Goal: Feedback & Contribution: Leave review/rating

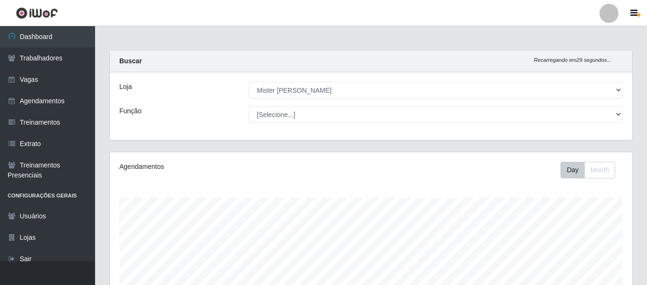
select select "535"
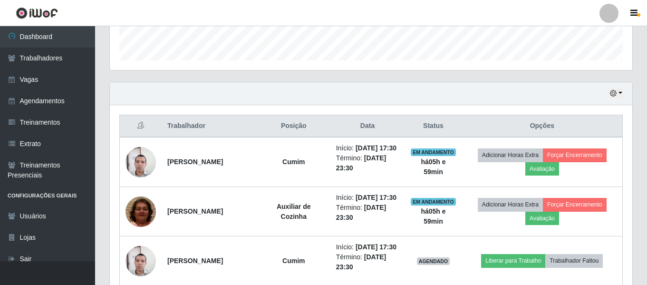
scroll to position [296, 0]
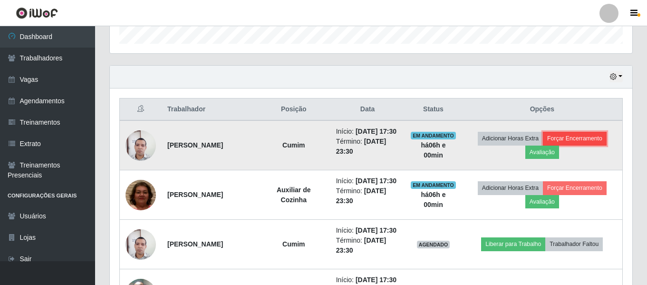
click at [575, 145] on button "Forçar Encerramento" at bounding box center [575, 138] width 64 height 13
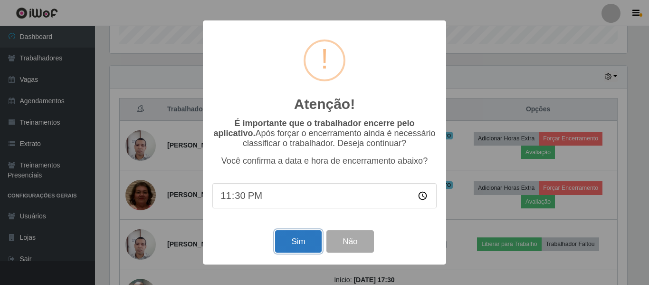
click at [304, 245] on button "Sim" at bounding box center [298, 241] width 46 height 22
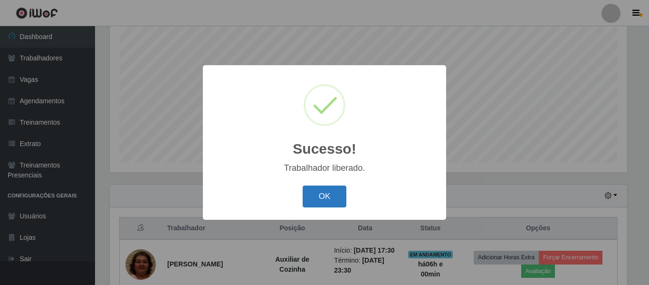
click at [329, 202] on button "OK" at bounding box center [325, 196] width 44 height 22
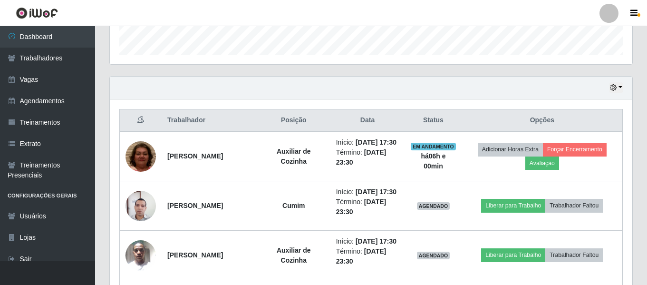
scroll to position [333, 0]
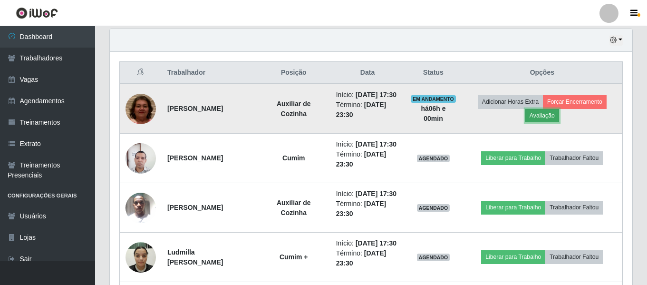
click at [557, 119] on button "Avaliação" at bounding box center [542, 115] width 34 height 13
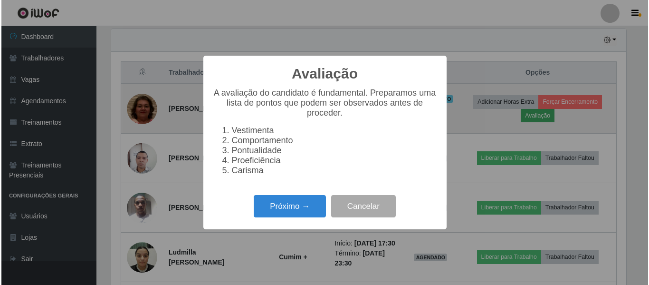
scroll to position [197, 518]
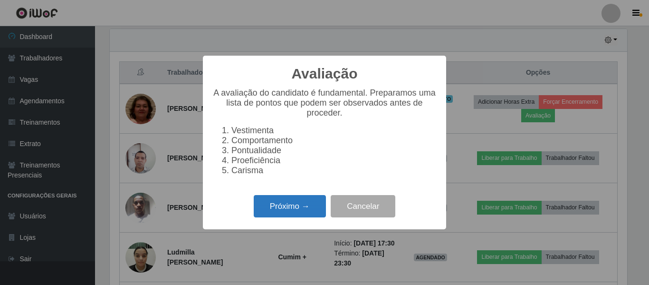
click at [275, 208] on button "Próximo →" at bounding box center [290, 206] width 72 height 22
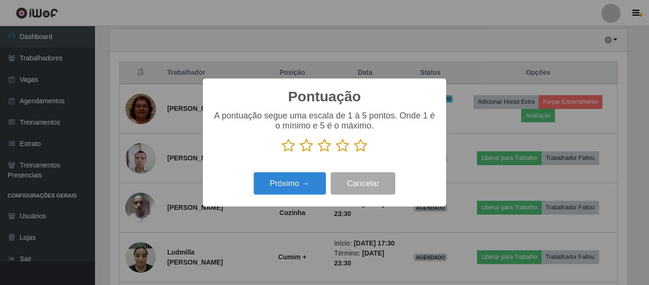
click at [359, 146] on icon at bounding box center [360, 145] width 13 height 14
click at [354, 153] on input "radio" at bounding box center [354, 153] width 0 height 0
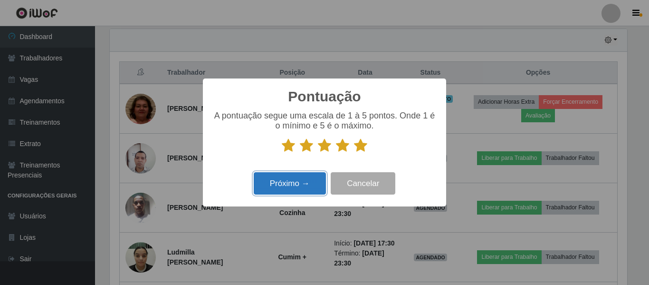
click at [301, 180] on button "Próximo →" at bounding box center [290, 183] width 72 height 22
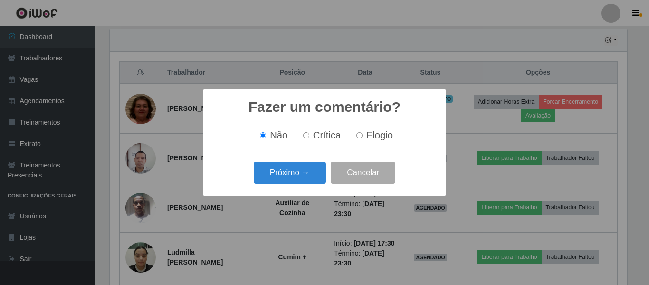
click at [363, 137] on label "Elogio" at bounding box center [373, 135] width 40 height 11
click at [363, 137] on input "Elogio" at bounding box center [360, 135] width 6 height 6
radio input "true"
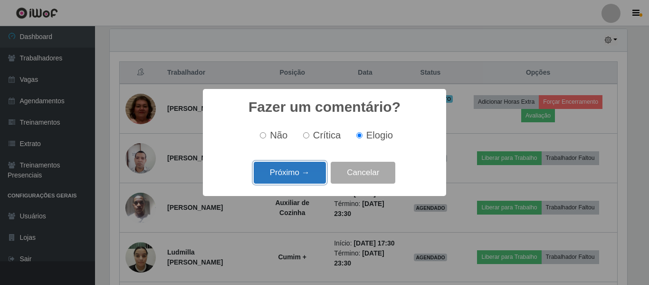
click at [309, 169] on button "Próximo →" at bounding box center [290, 173] width 72 height 22
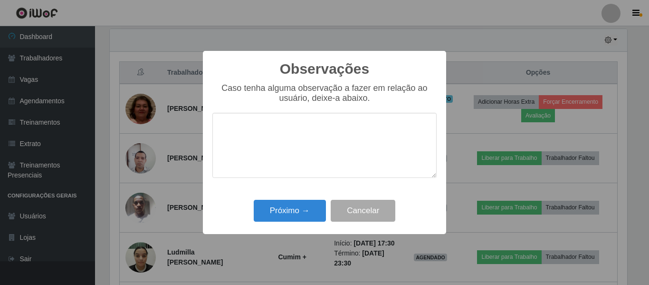
click at [317, 150] on textarea at bounding box center [325, 145] width 224 height 65
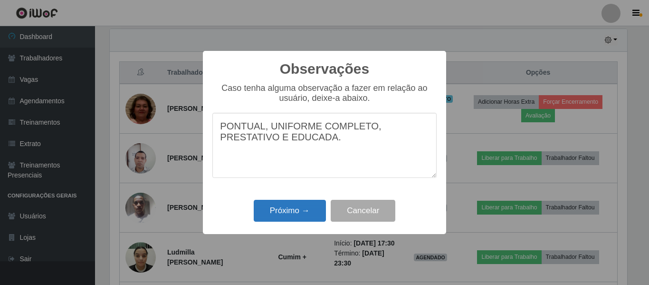
type textarea "PONTUAL, UNIFORME COMPLETO, PRESTATIVO E EDUCADA."
click at [289, 215] on button "Próximo →" at bounding box center [290, 211] width 72 height 22
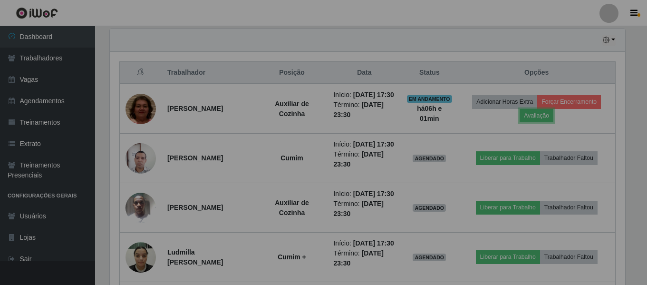
scroll to position [197, 522]
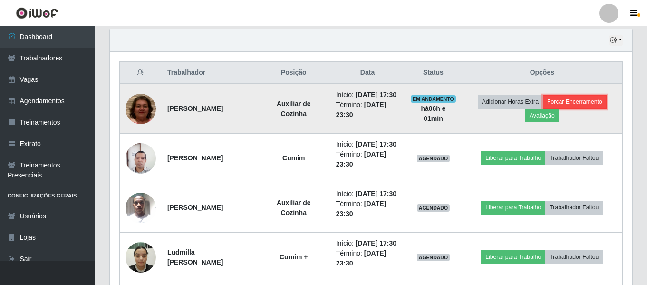
click at [574, 107] on button "Forçar Encerramento" at bounding box center [575, 101] width 64 height 13
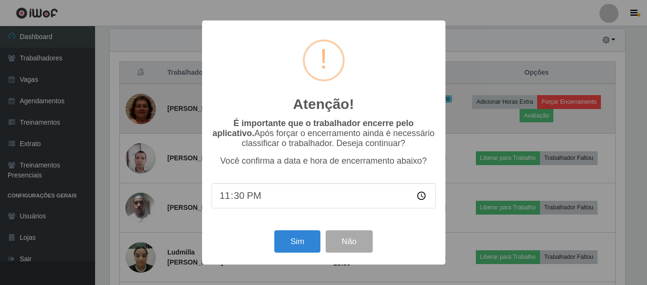
scroll to position [197, 518]
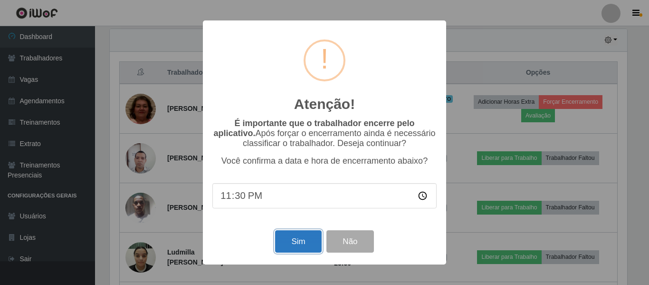
click at [300, 240] on button "Sim" at bounding box center [298, 241] width 46 height 22
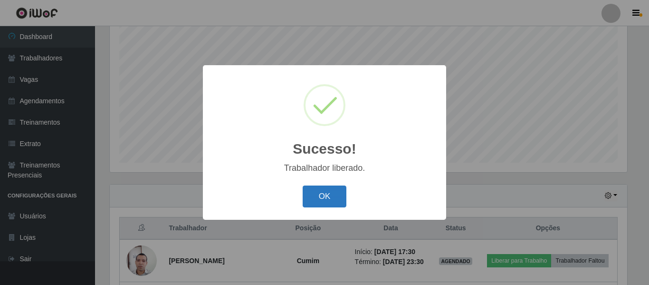
click at [326, 203] on button "OK" at bounding box center [325, 196] width 44 height 22
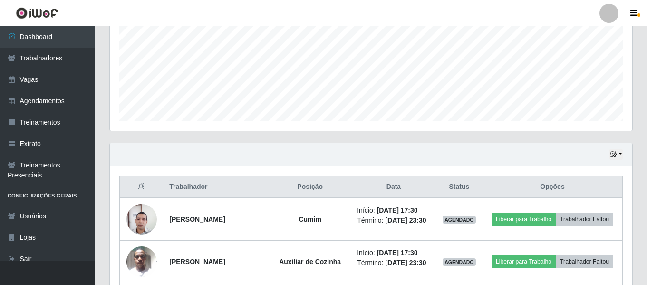
scroll to position [238, 0]
